Goal: Information Seeking & Learning: Learn about a topic

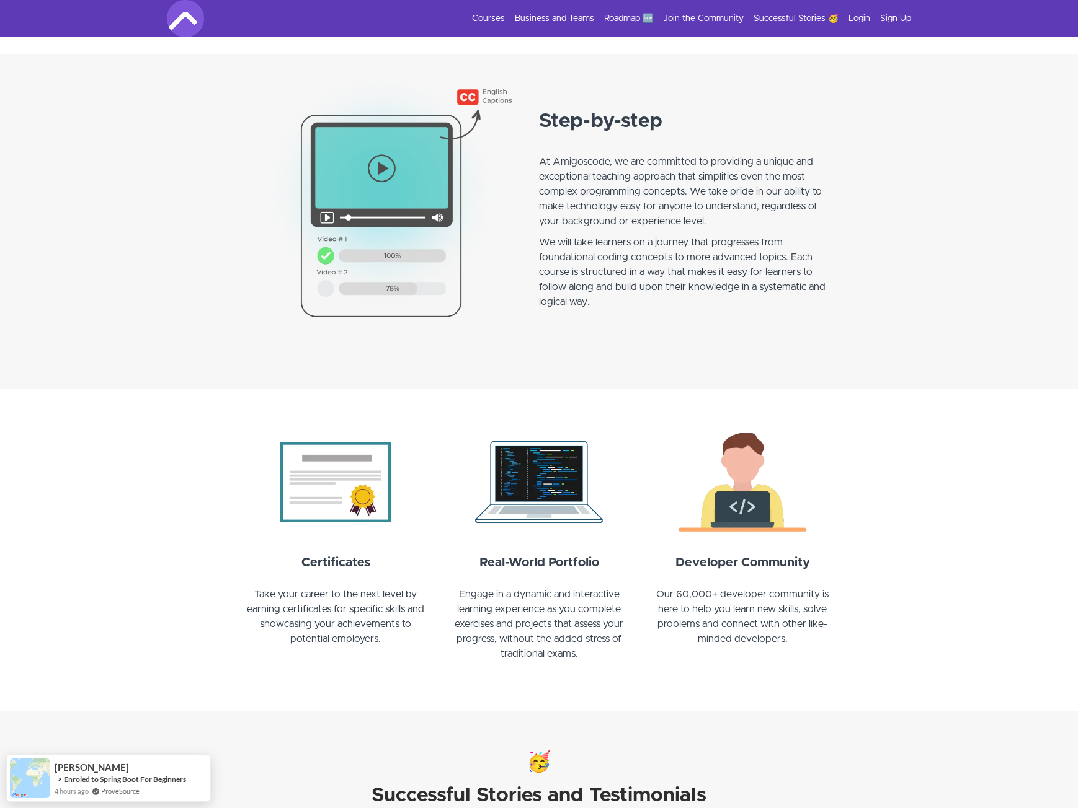
scroll to position [806, 0]
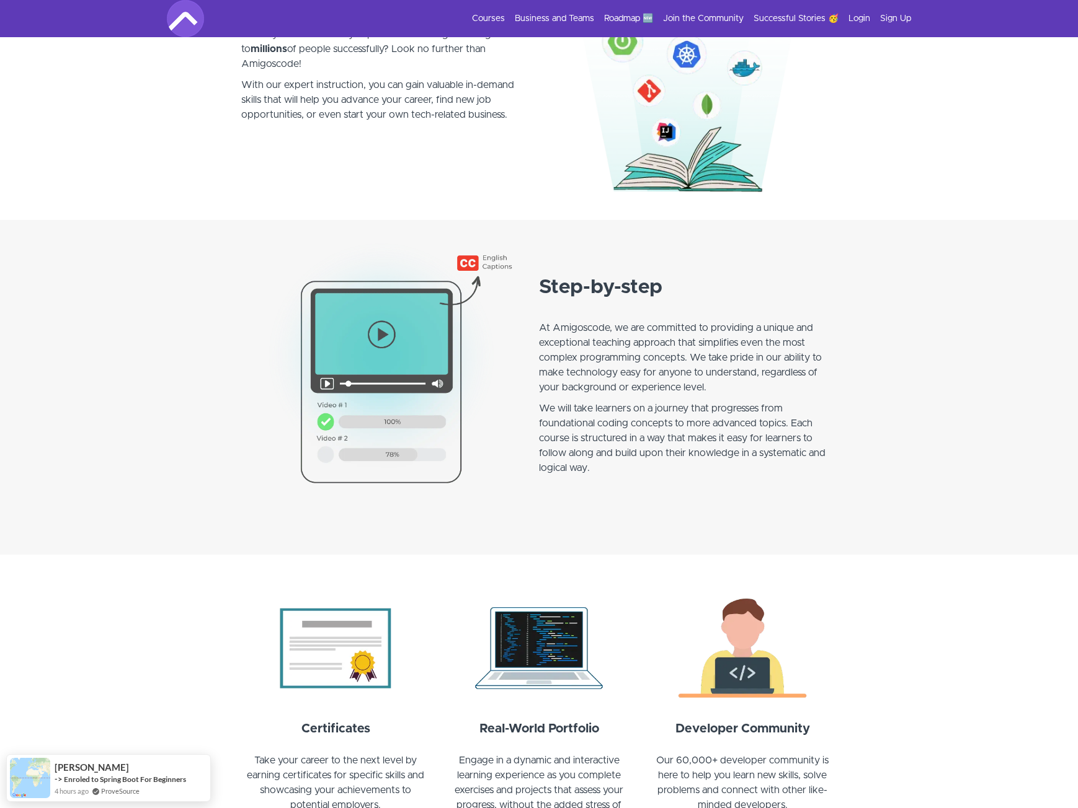
click at [495, 12] on div "Courses Business and Teams Roadmap 🆕 Join the Community Successful Stories 🥳 Lo…" at bounding box center [539, 18] width 744 height 37
click at [495, 16] on link "Courses" at bounding box center [488, 18] width 33 height 12
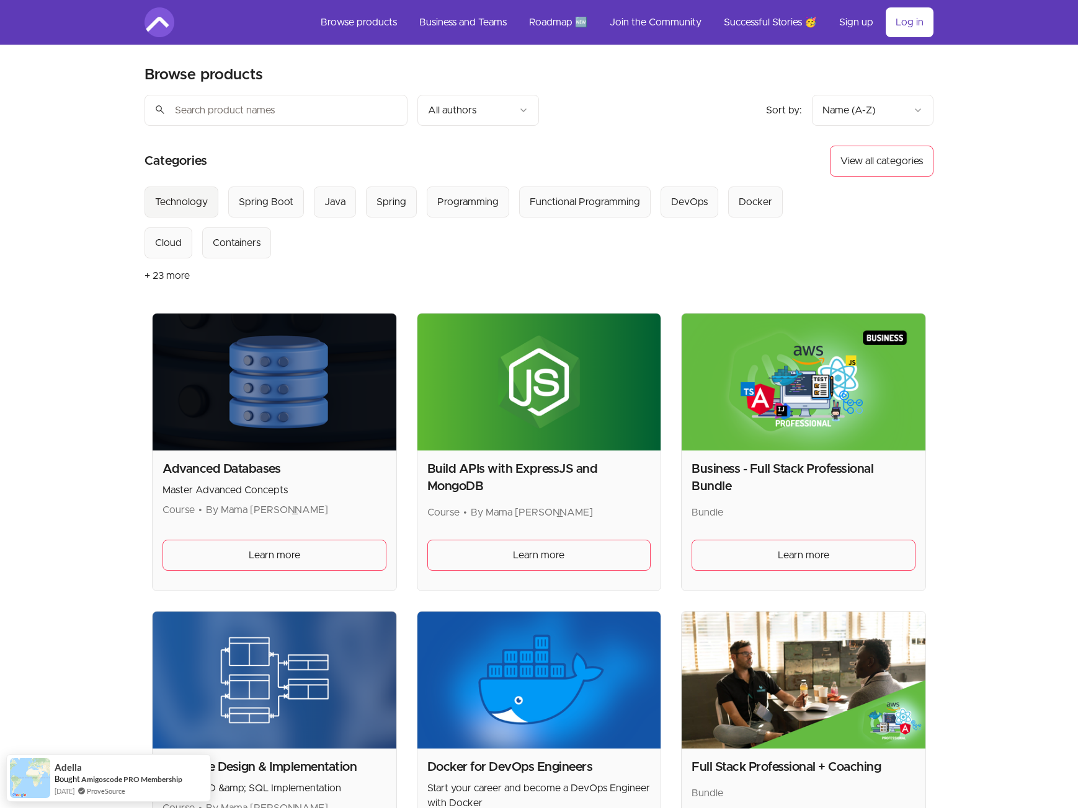
click at [184, 199] on div "Technology" at bounding box center [181, 202] width 53 height 15
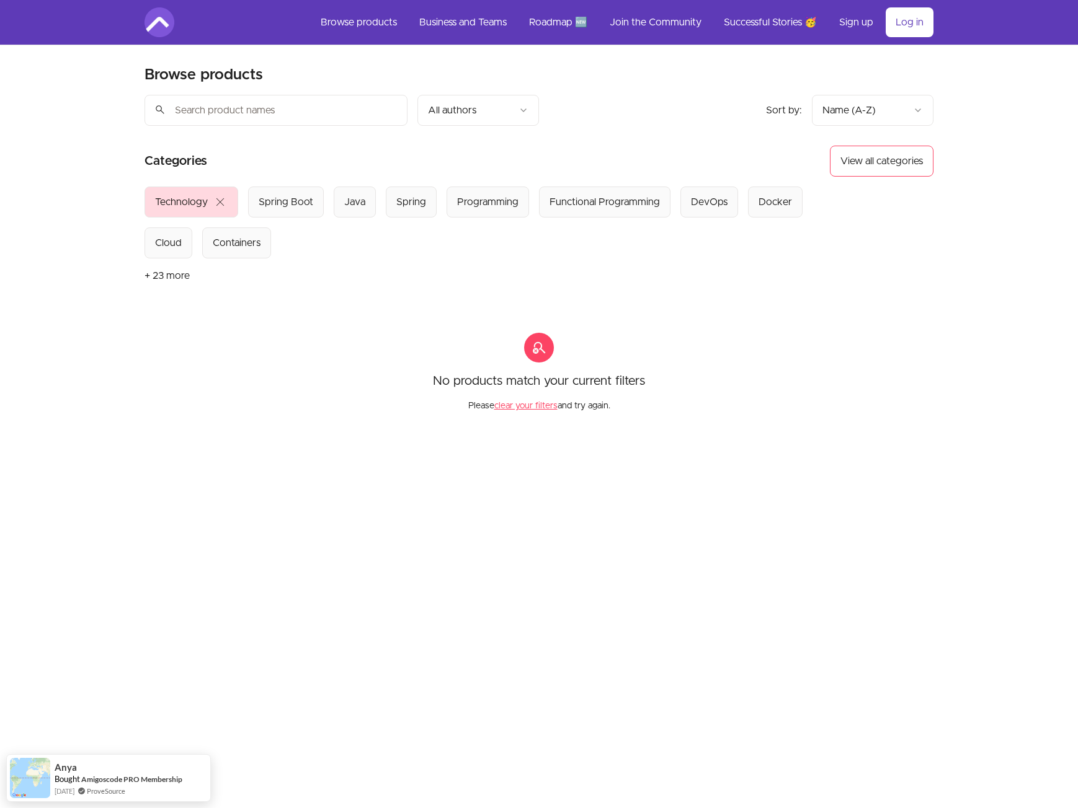
click at [220, 205] on span "close" at bounding box center [220, 202] width 15 height 15
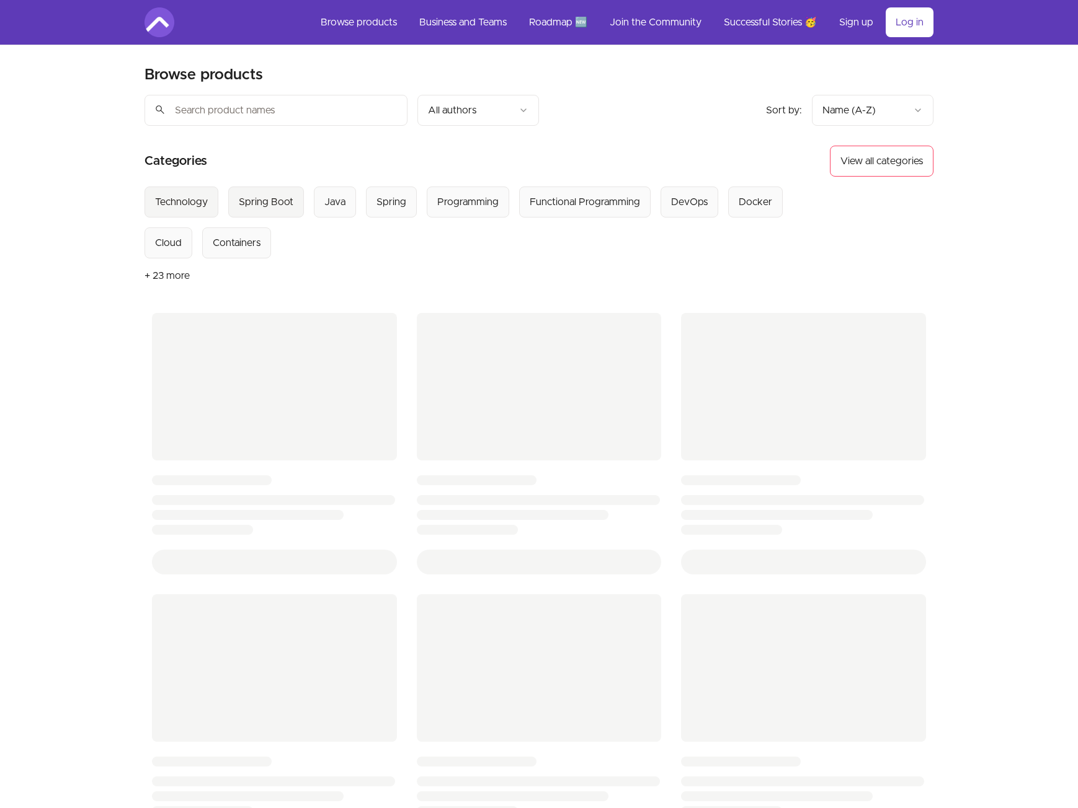
click at [236, 203] on Boot "Spring Boot" at bounding box center [266, 202] width 76 height 31
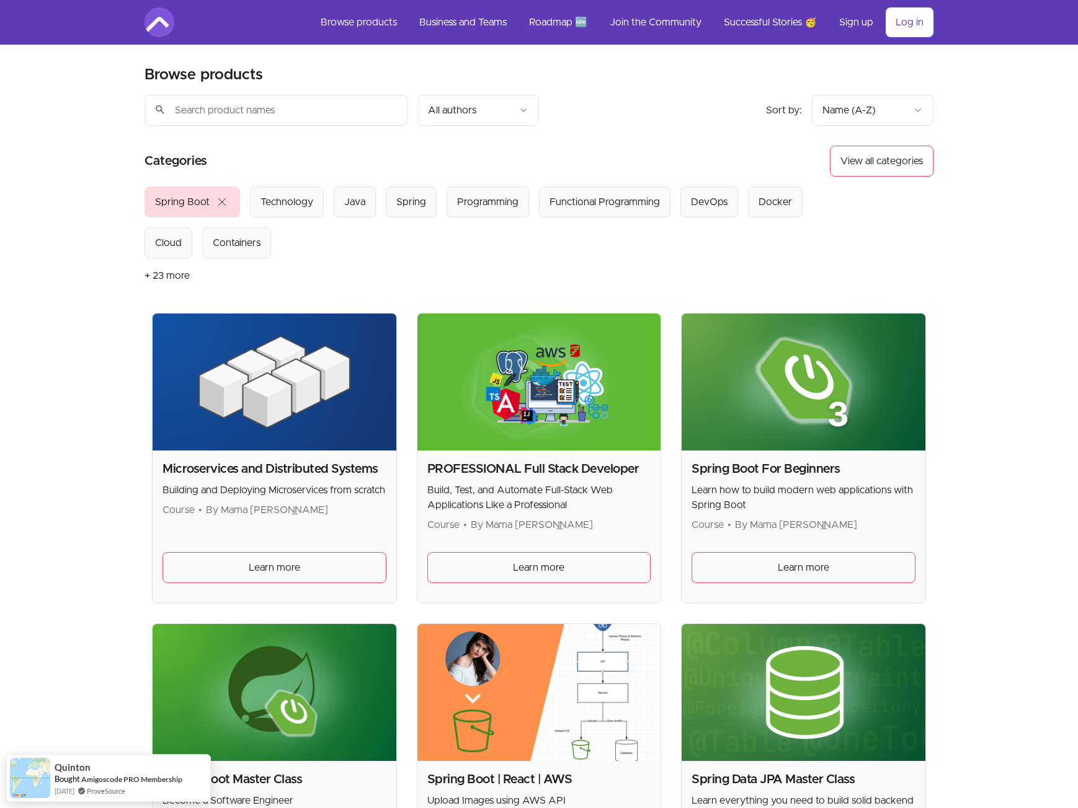
click at [223, 201] on span "close" at bounding box center [222, 202] width 15 height 15
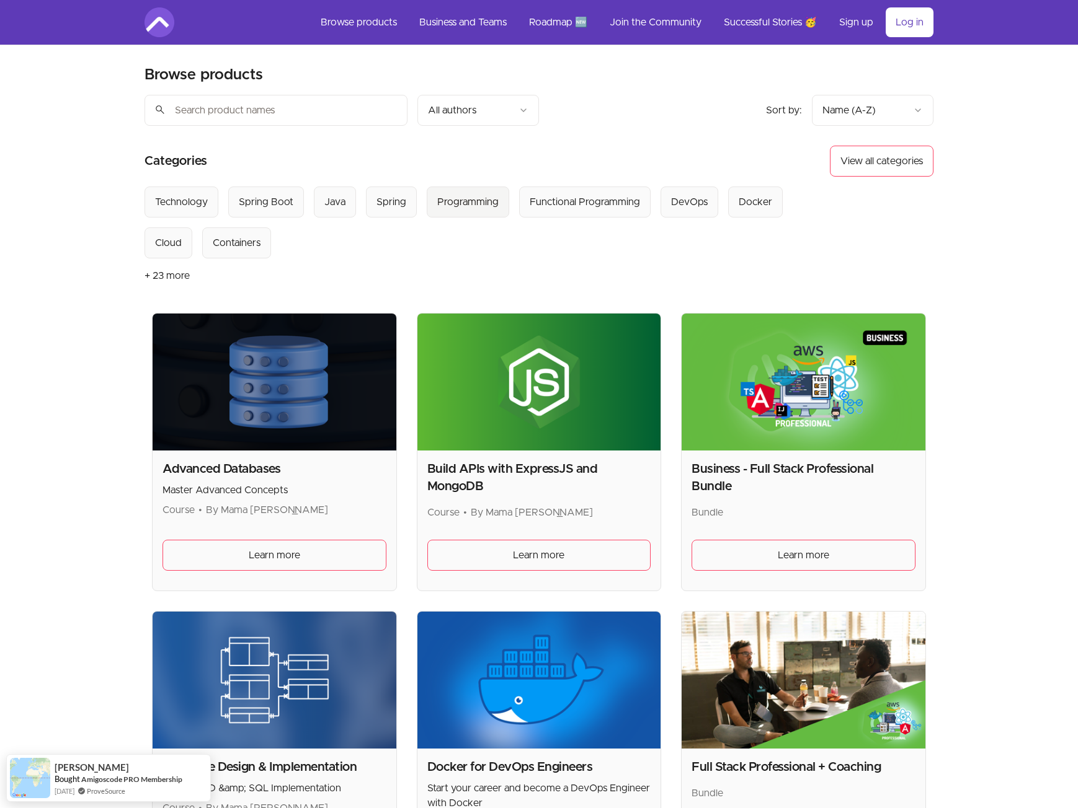
click at [464, 206] on div "Programming" at bounding box center [467, 202] width 61 height 15
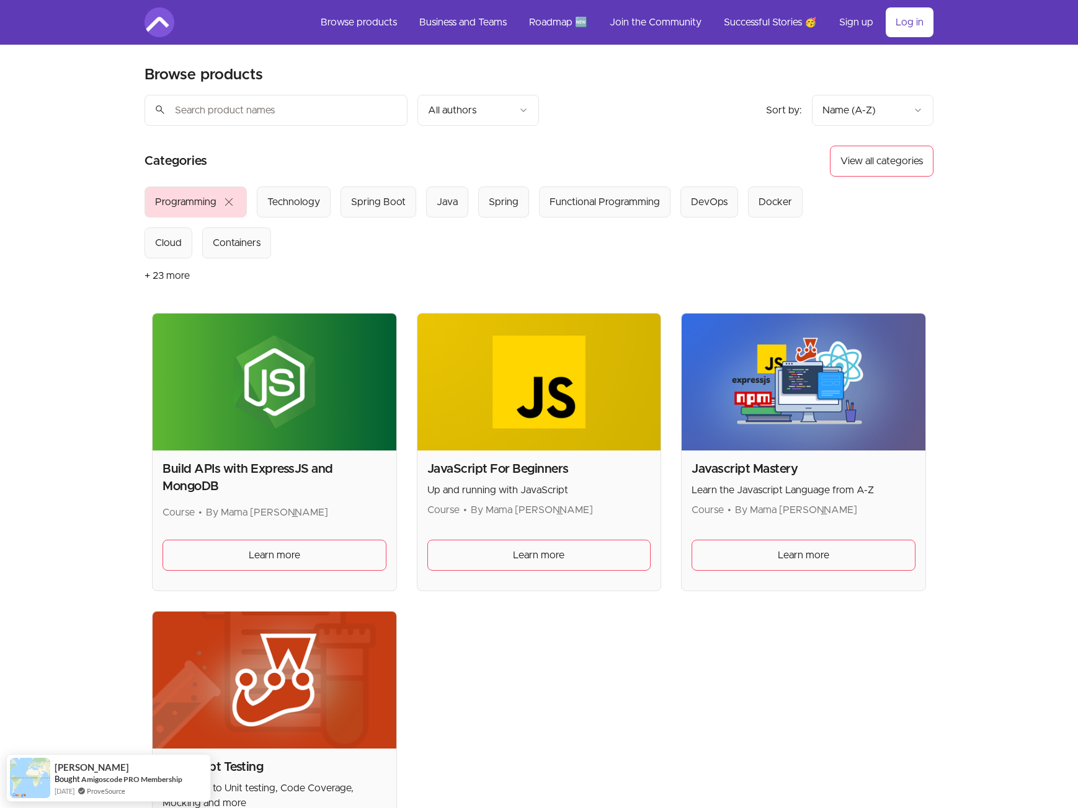
click at [226, 197] on span "close" at bounding box center [228, 202] width 15 height 15
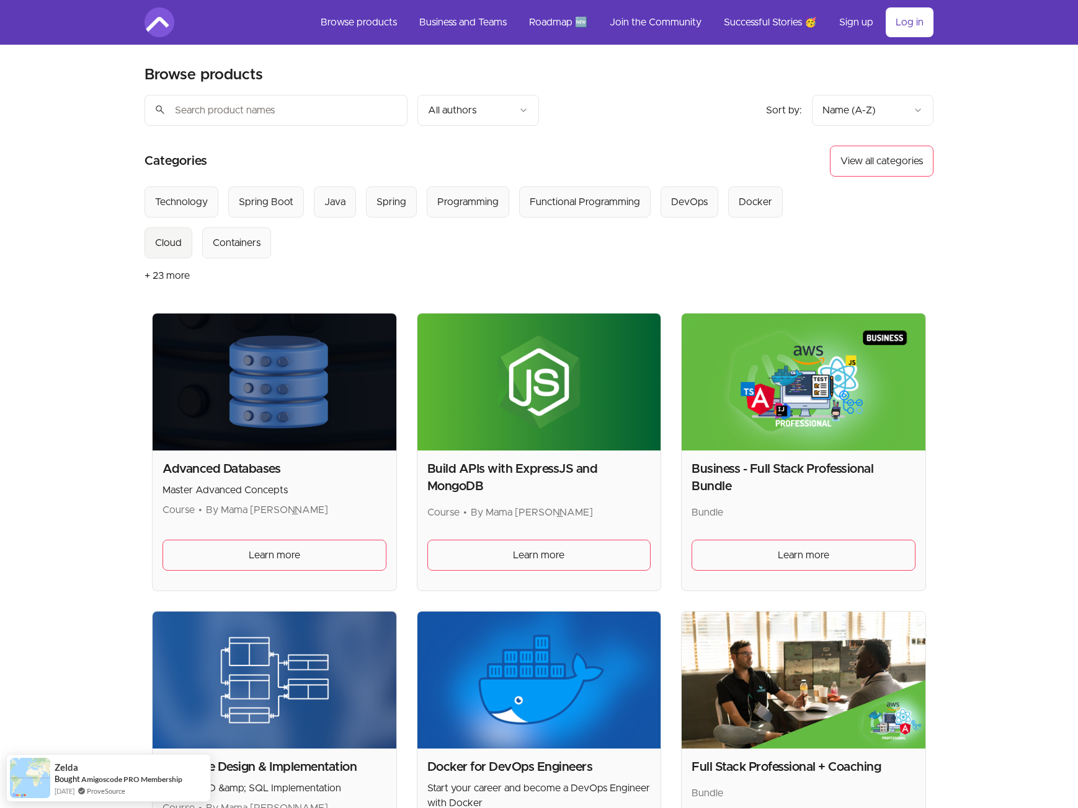
click at [180, 239] on div "Cloud" at bounding box center [168, 243] width 27 height 15
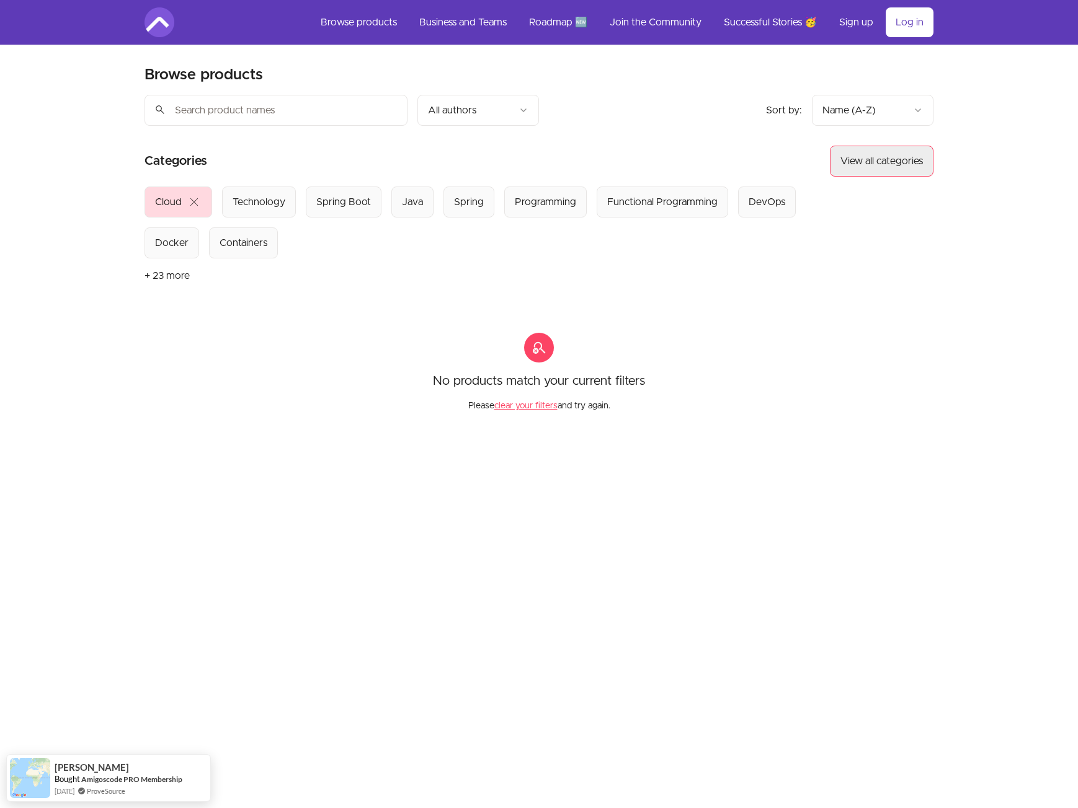
click at [895, 166] on button "View all categories" at bounding box center [882, 161] width 104 height 31
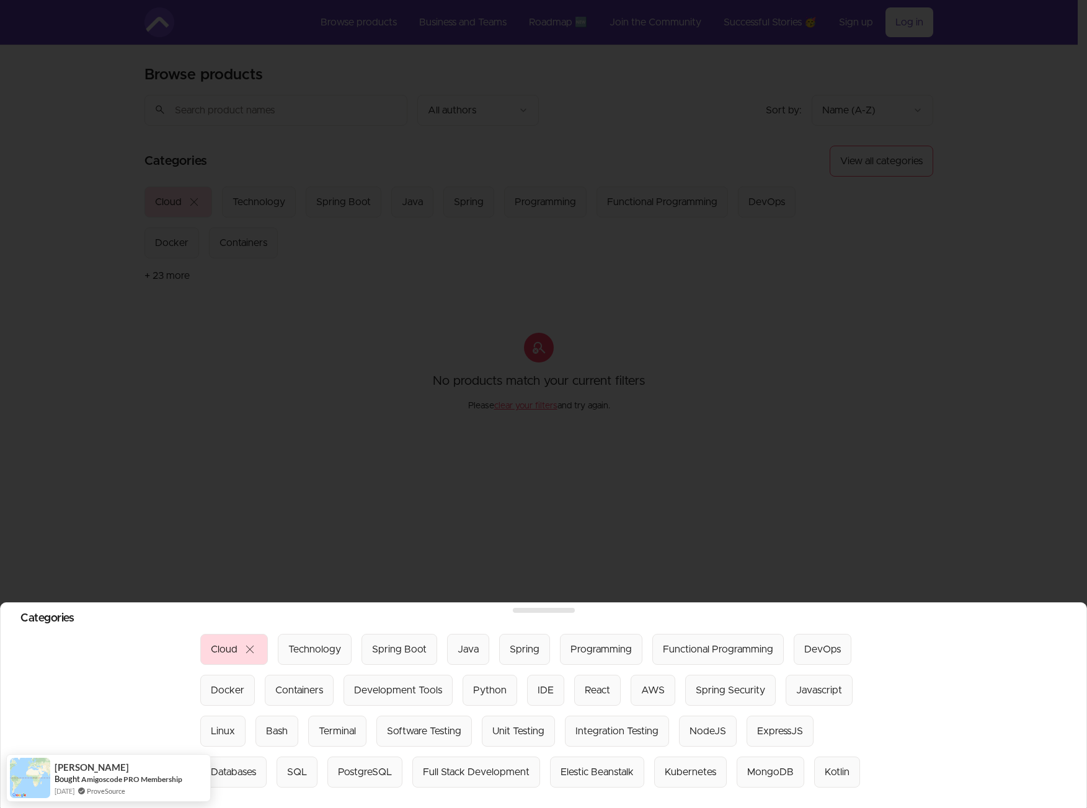
drag, startPoint x: 573, startPoint y: 492, endPoint x: 552, endPoint y: 489, distance: 22.0
click at [573, 490] on div at bounding box center [543, 404] width 1087 height 808
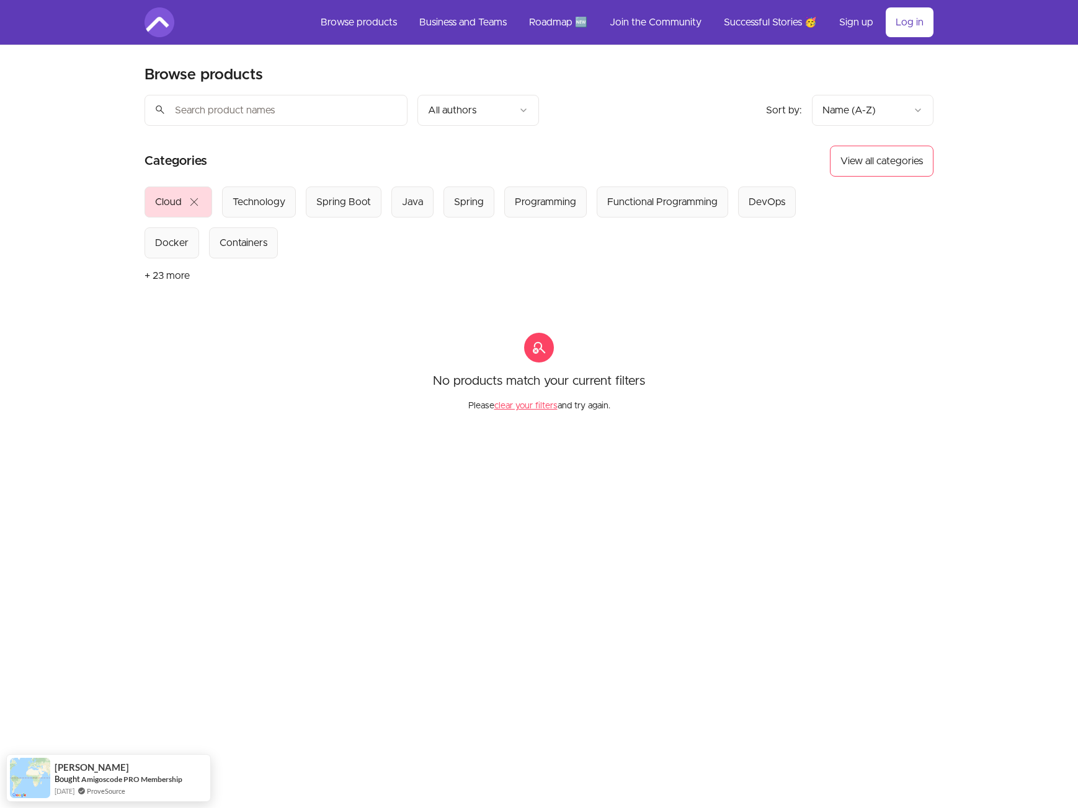
click at [197, 205] on span "close" at bounding box center [194, 202] width 15 height 15
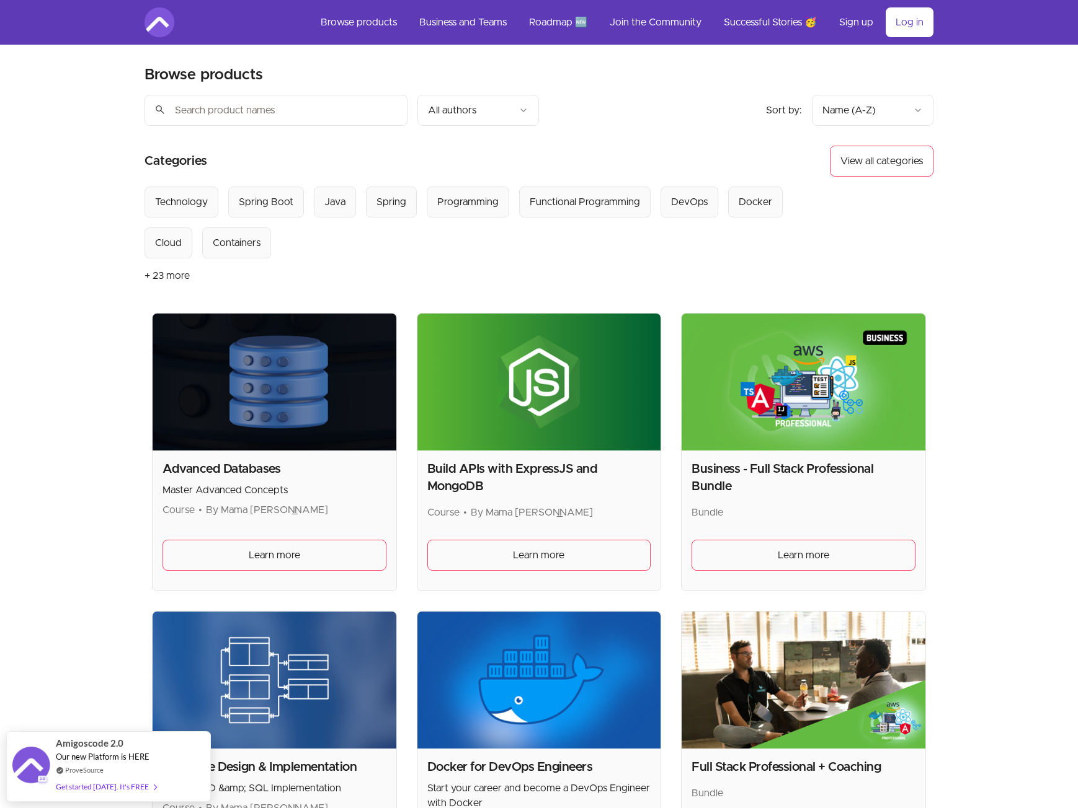
click at [165, 273] on button "+ 23 more" at bounding box center [166, 276] width 45 height 35
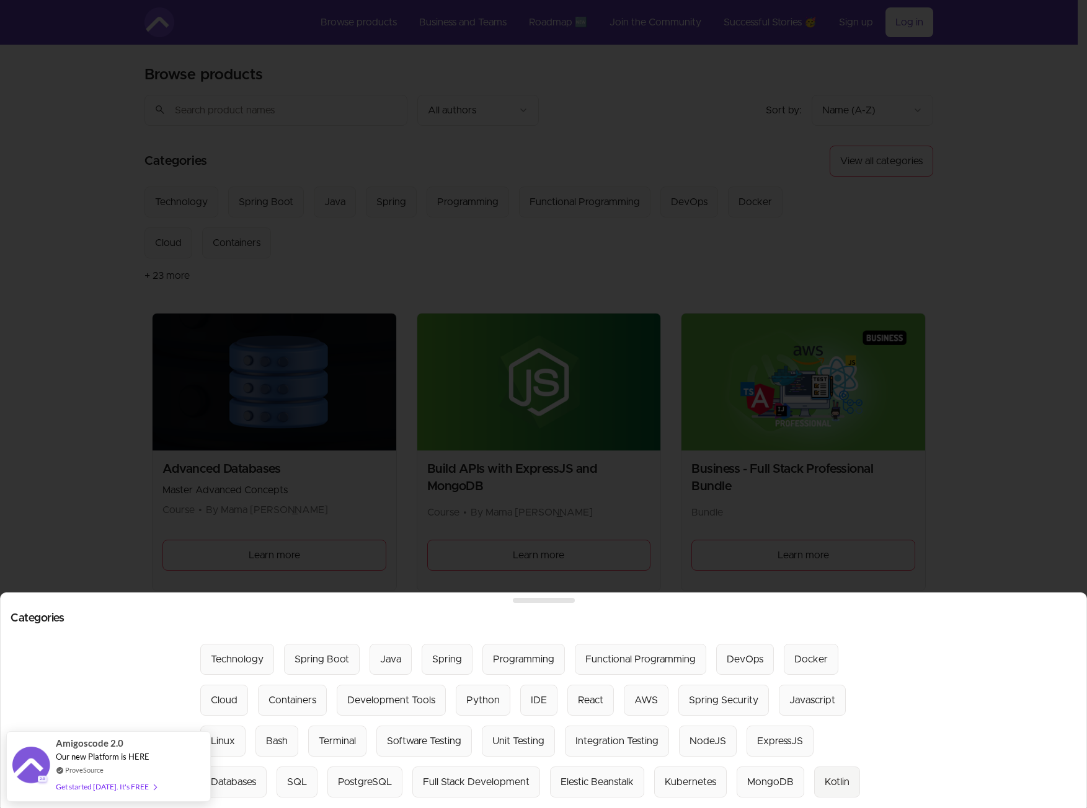
click at [825, 775] on div "Kotlin" at bounding box center [837, 782] width 25 height 15
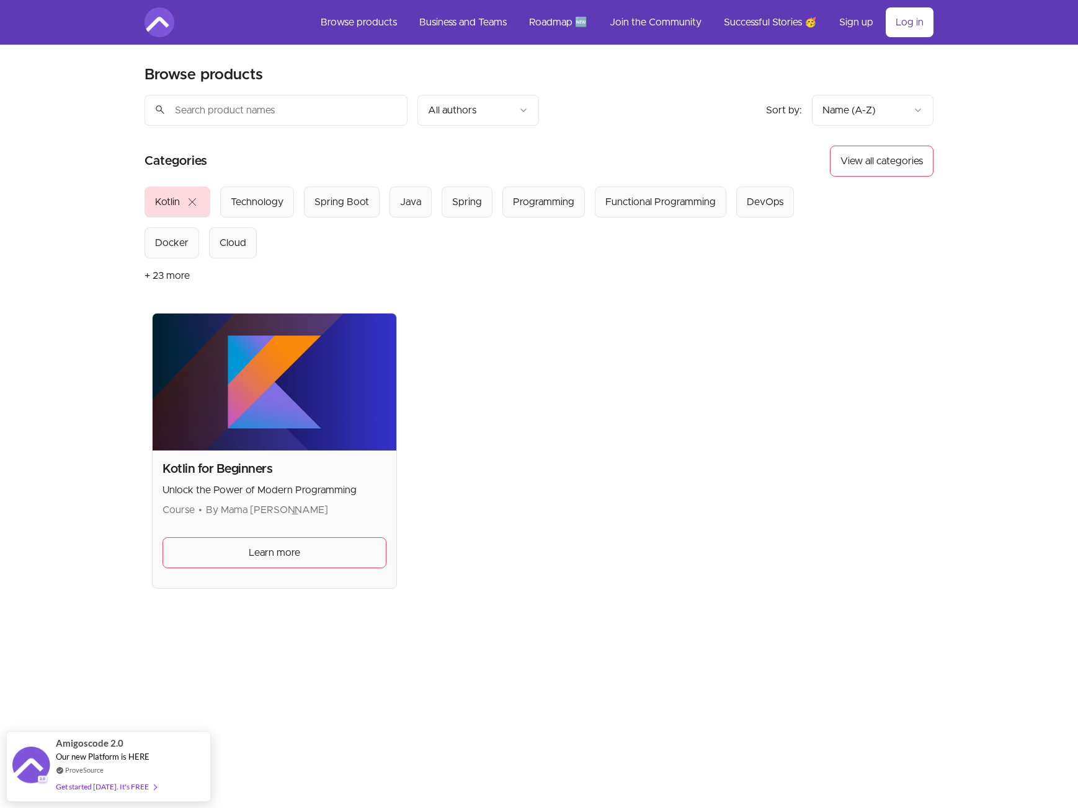
click at [172, 38] on nav "Browse products Business and Teams Roadmap 🆕 Join the Community Successful Stor…" at bounding box center [539, 22] width 1038 height 45
click at [170, 27] on img at bounding box center [159, 22] width 30 height 30
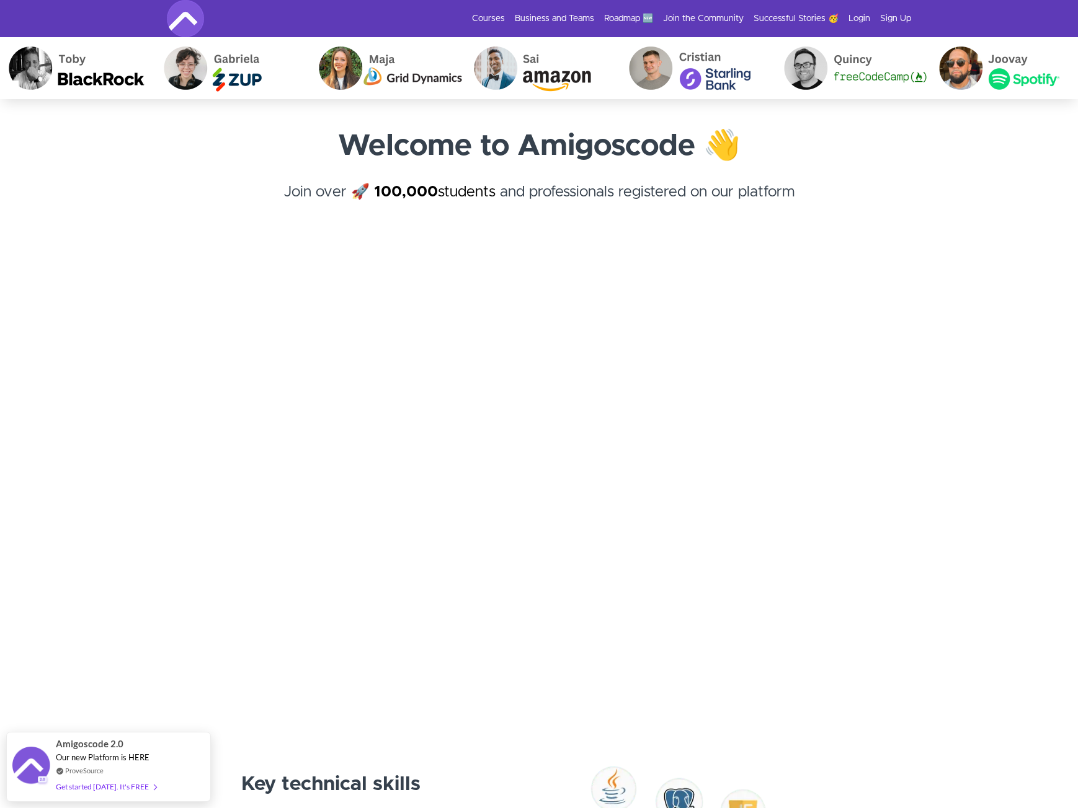
click at [940, 65] on img at bounding box center [1005, 68] width 155 height 62
click at [927, 63] on img at bounding box center [1004, 68] width 155 height 62
click at [928, 83] on img at bounding box center [1005, 68] width 155 height 62
click at [932, 82] on img at bounding box center [1002, 68] width 155 height 62
click at [931, 81] on img at bounding box center [996, 68] width 155 height 62
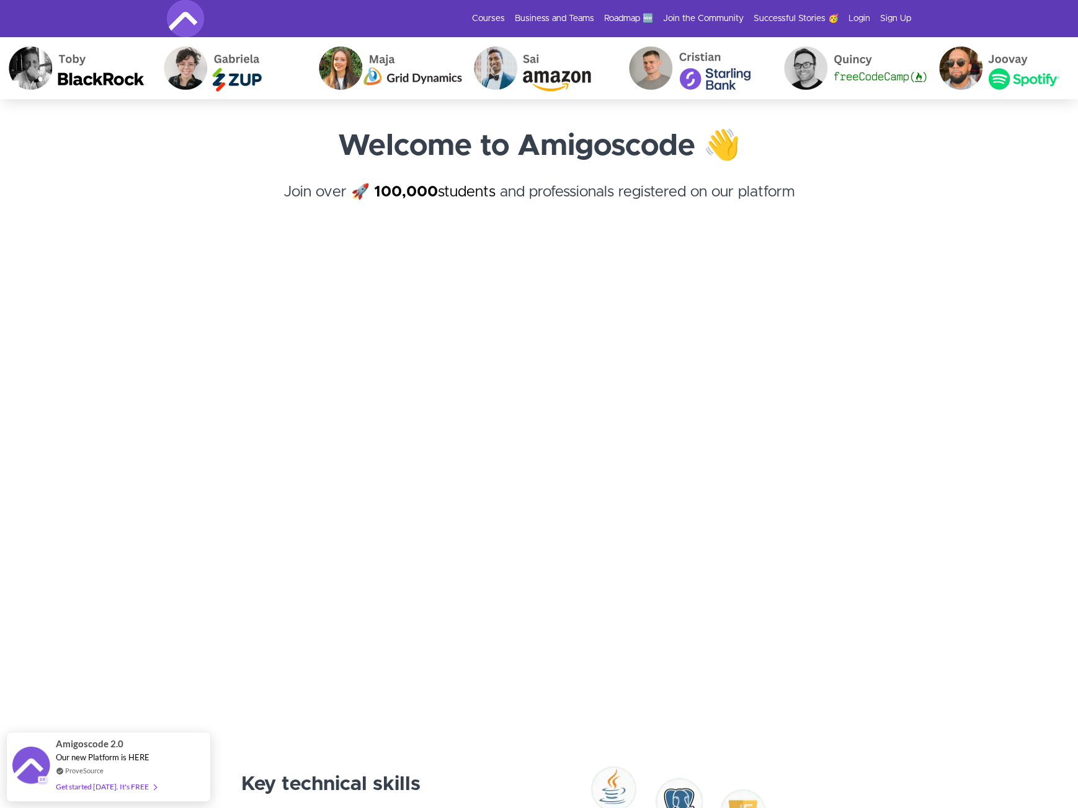
click at [931, 81] on img at bounding box center [998, 68] width 155 height 62
click at [931, 81] on img at bounding box center [1004, 68] width 155 height 62
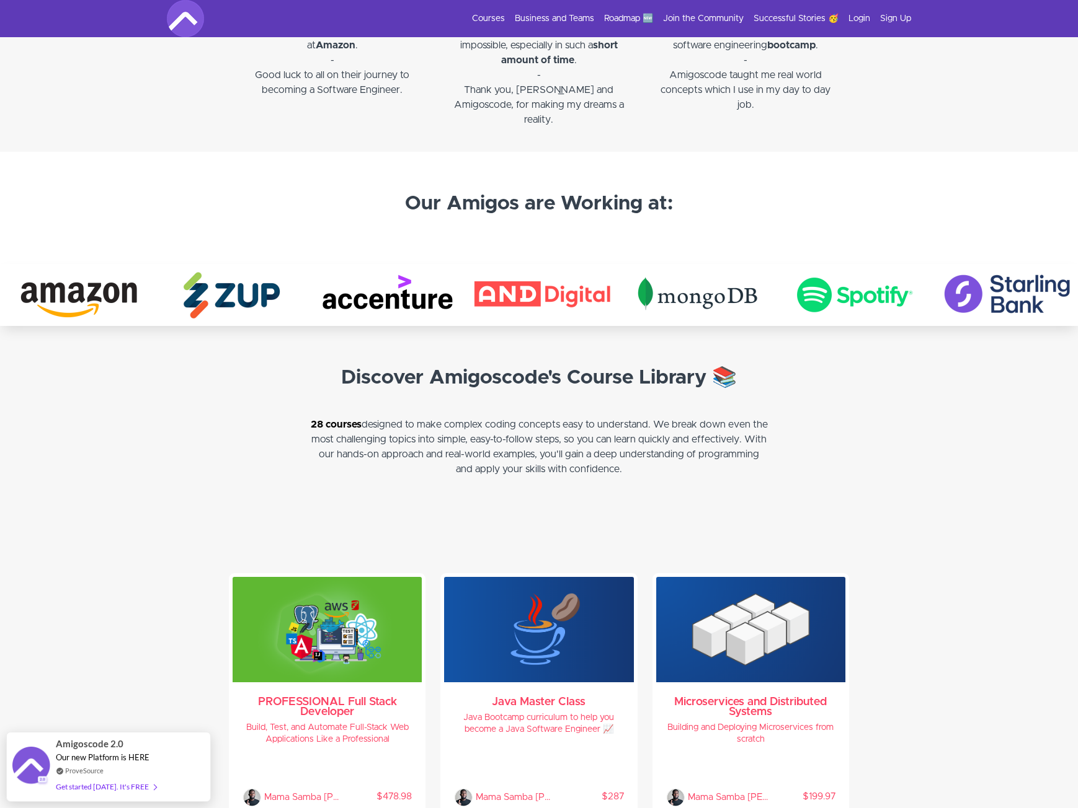
scroll to position [2170, 0]
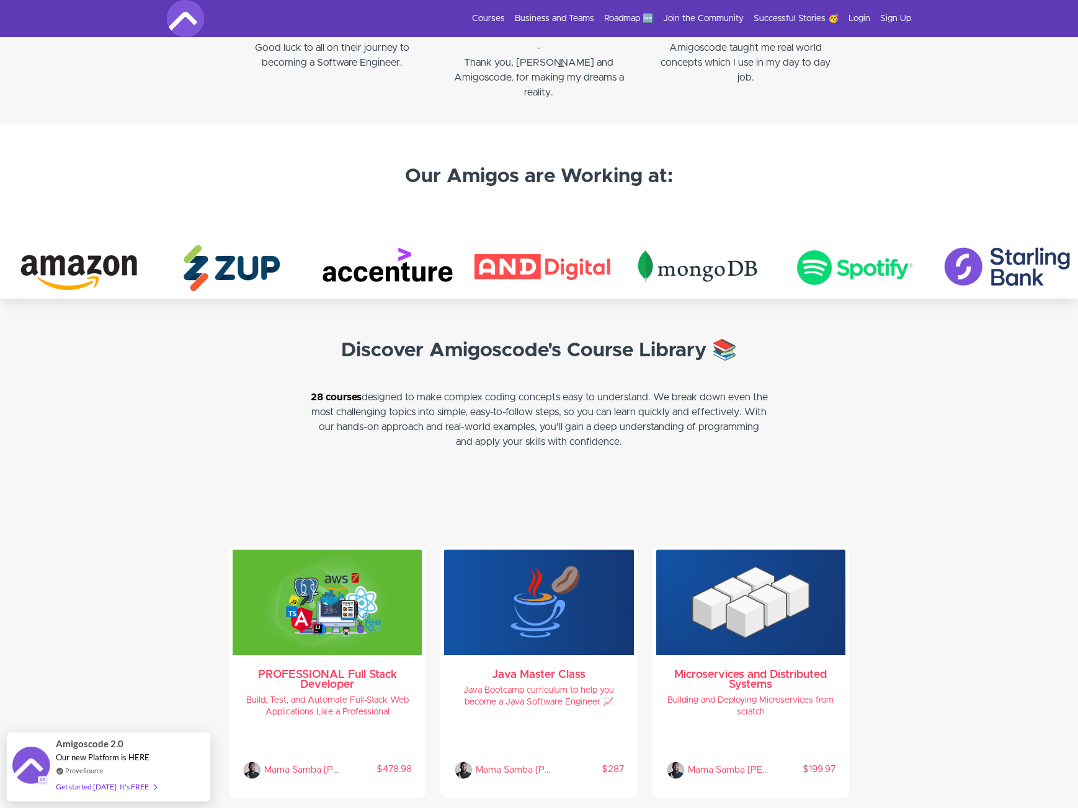
click at [771, 267] on img at bounding box center [848, 268] width 155 height 62
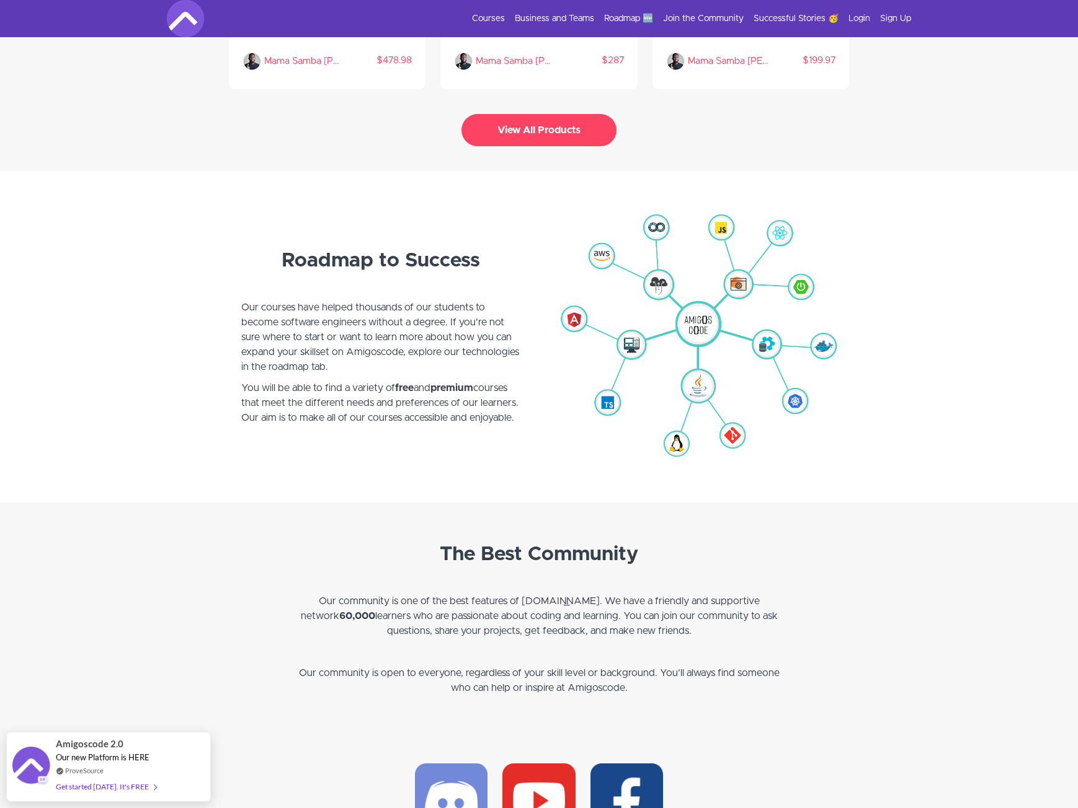
scroll to position [2728, 0]
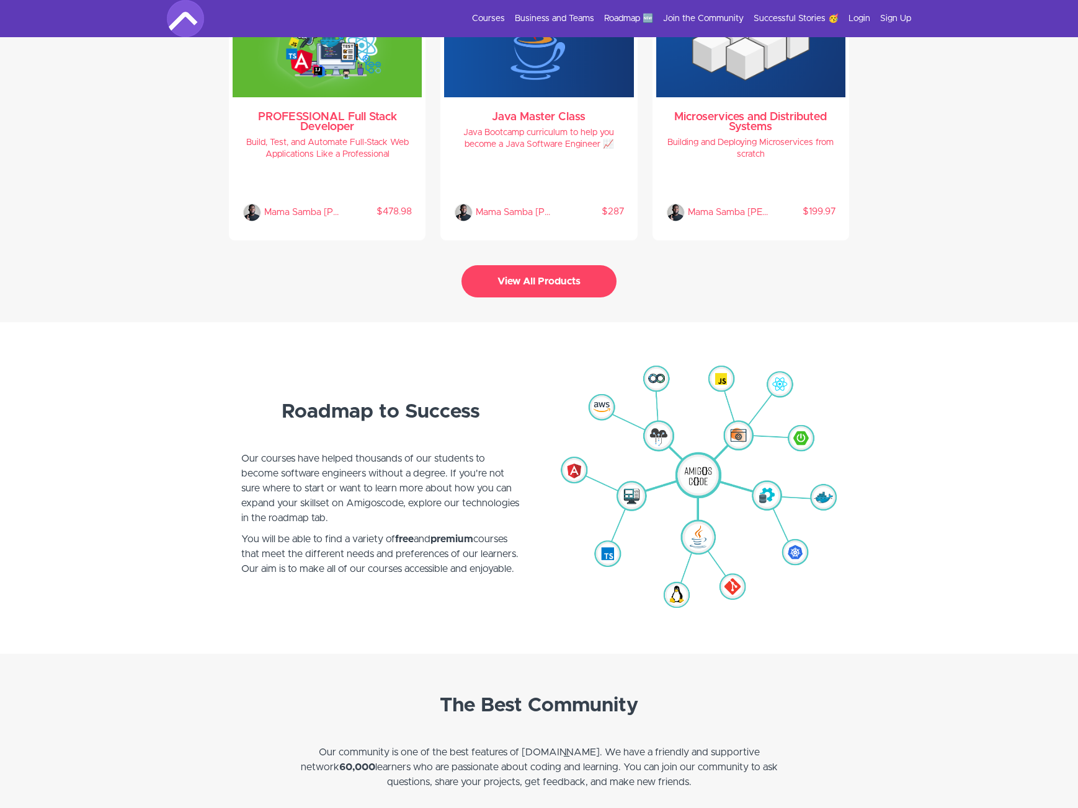
click at [724, 461] on img at bounding box center [696, 489] width 279 height 258
click at [723, 374] on img at bounding box center [696, 489] width 279 height 258
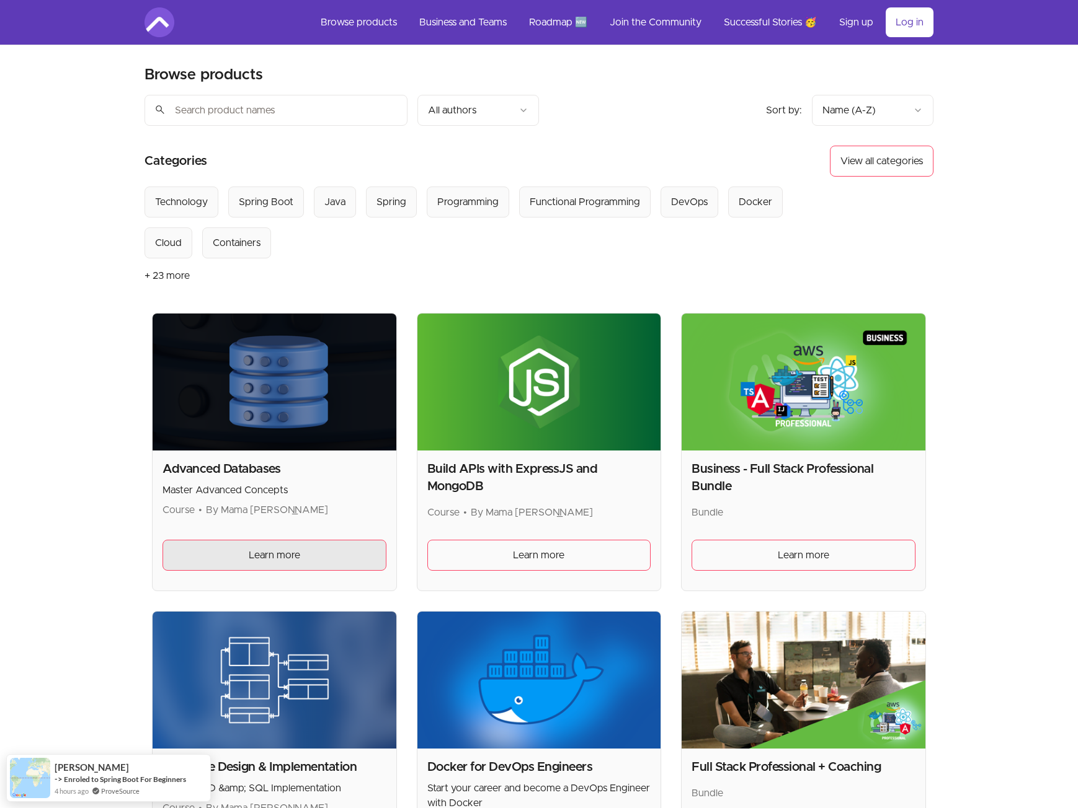
click at [330, 550] on link "Learn more" at bounding box center [274, 555] width 224 height 31
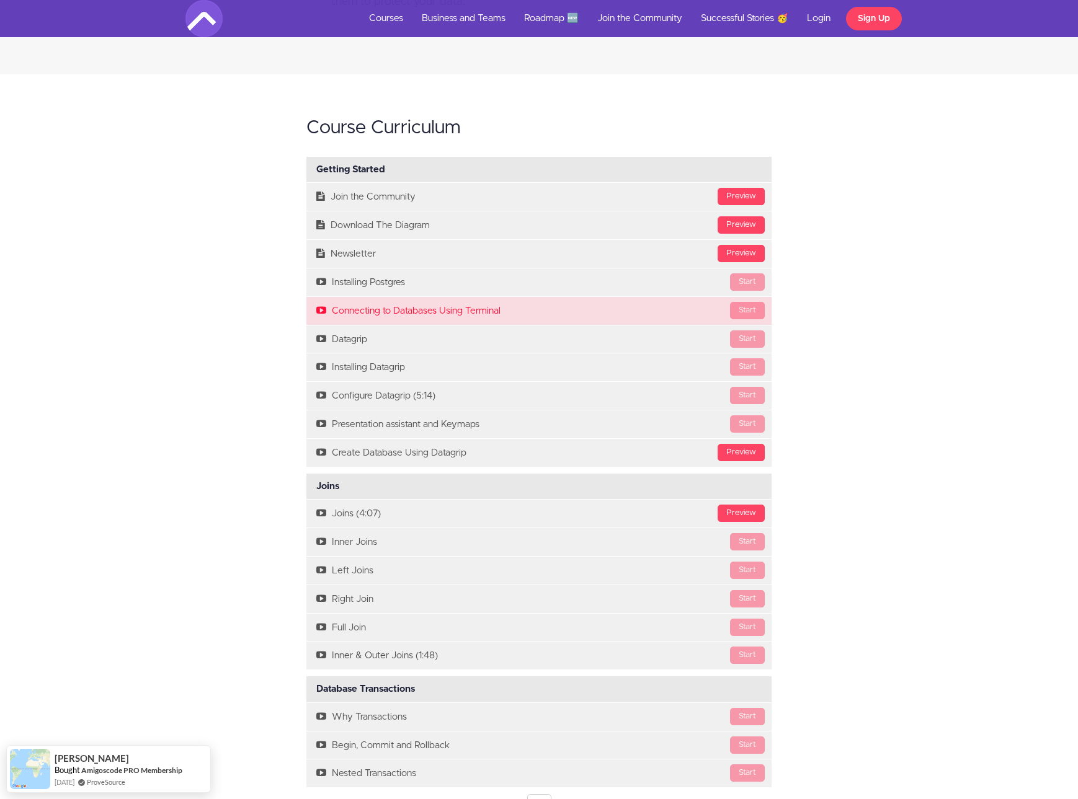
scroll to position [2232, 0]
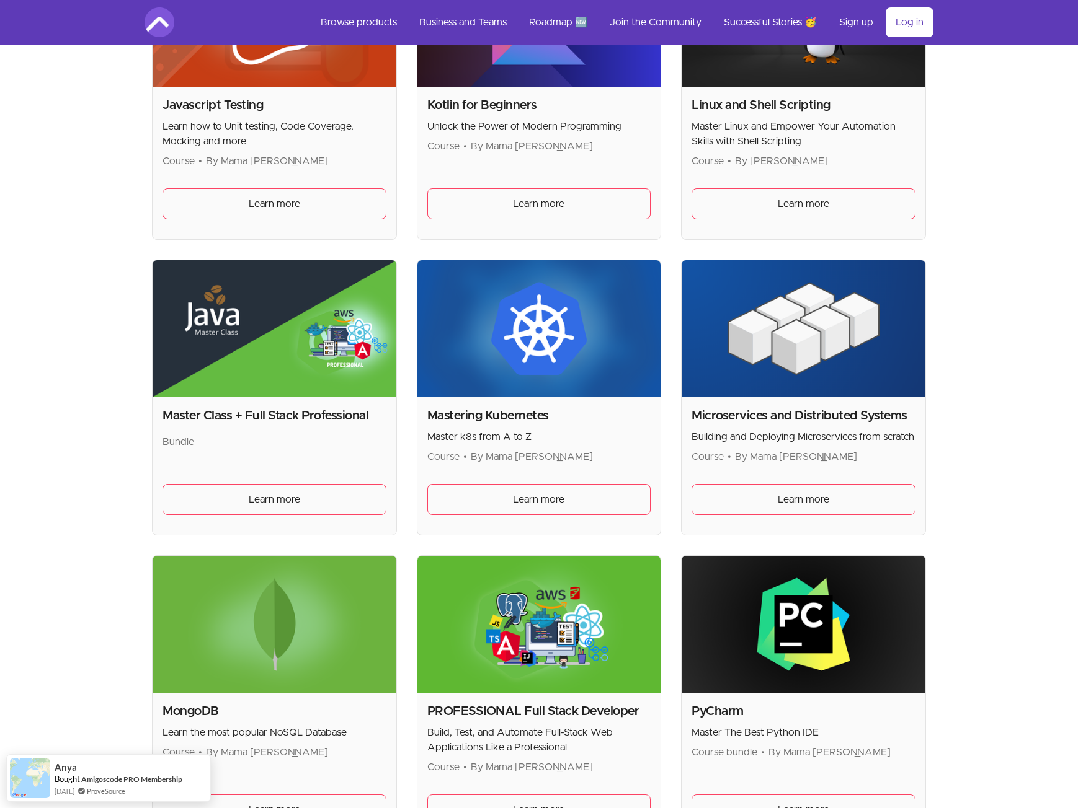
scroll to position [1922, 0]
